Goal: Find specific page/section: Find specific page/section

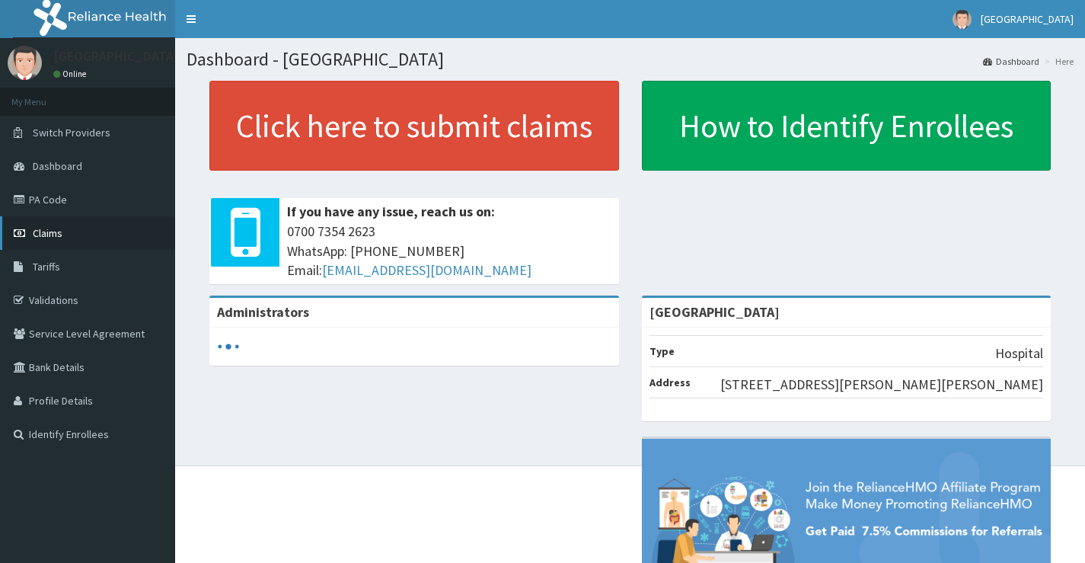
click at [46, 234] on span "Claims" at bounding box center [48, 233] width 30 height 14
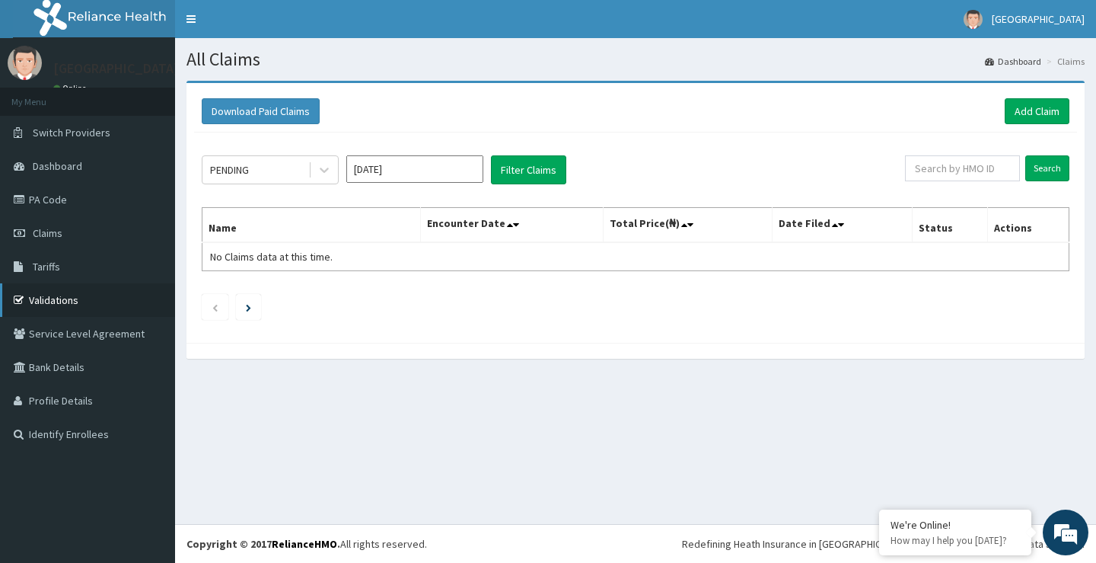
click at [53, 292] on link "Validations" at bounding box center [87, 300] width 175 height 34
